Goal: Navigation & Orientation: Go to known website

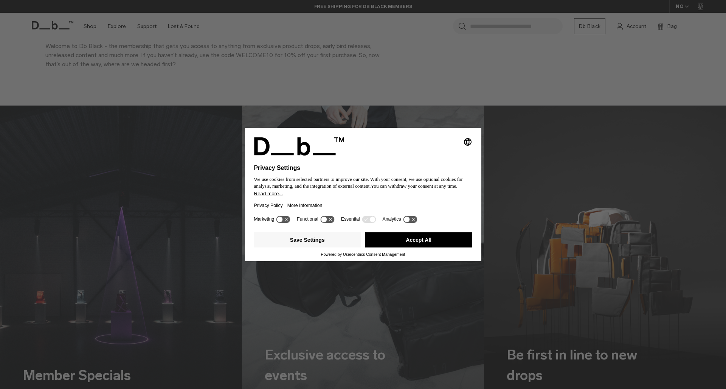
click at [433, 243] on button "Accept All" at bounding box center [418, 239] width 107 height 15
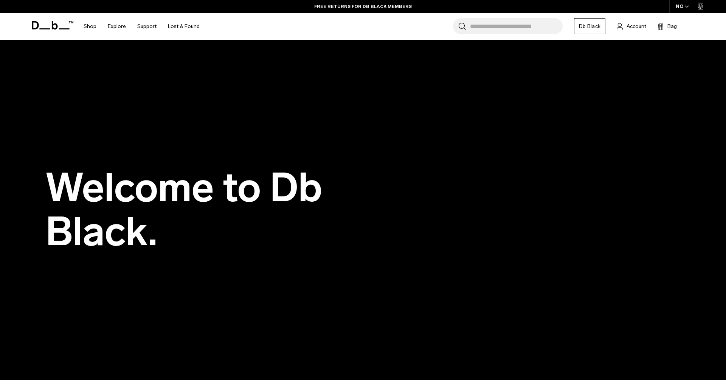
click at [47, 25] on icon at bounding box center [53, 25] width 42 height 8
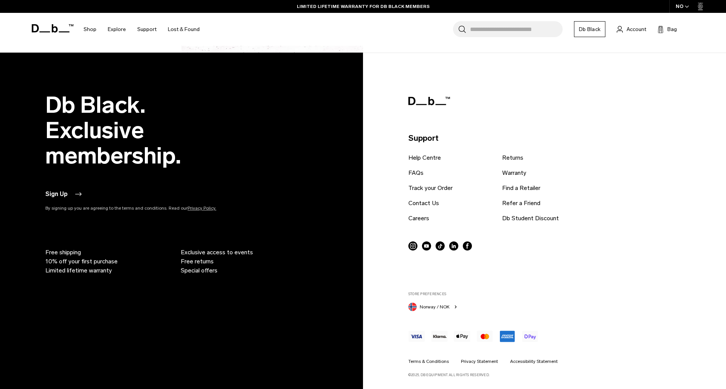
scroll to position [997, 0]
